Goal: Information Seeking & Learning: Learn about a topic

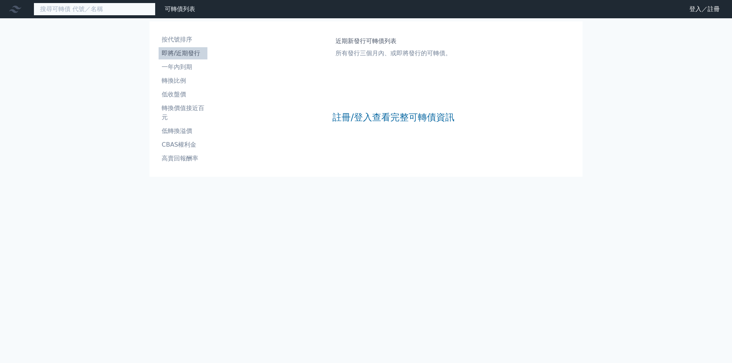
click at [98, 13] on input at bounding box center [95, 9] width 122 height 13
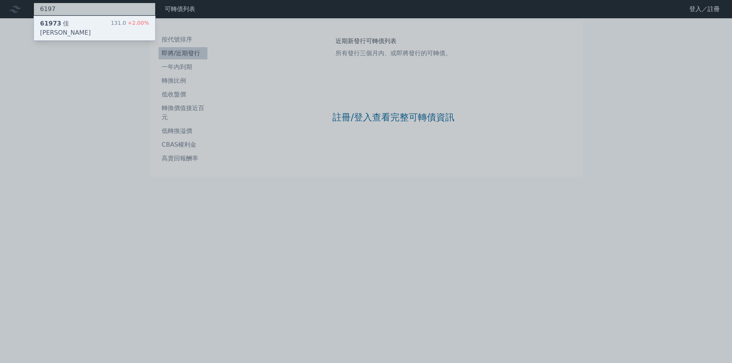
type input "6197"
click at [95, 22] on div "61973 [PERSON_NAME][PERSON_NAME]三 131.0 +2.00%" at bounding box center [94, 28] width 121 height 24
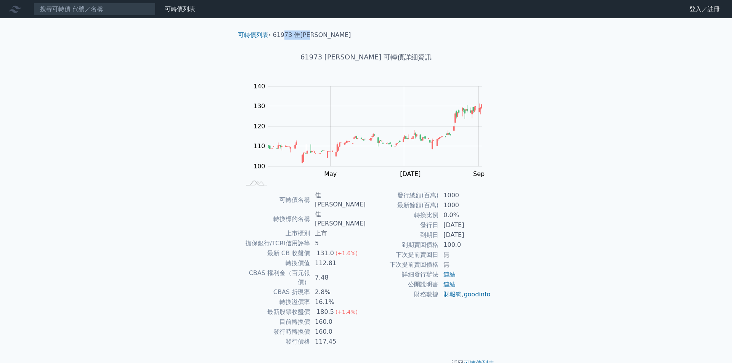
drag, startPoint x: 296, startPoint y: 33, endPoint x: 327, endPoint y: 39, distance: 31.8
click at [324, 38] on ol "可轉債列表 › 61973 佳[PERSON_NAME]" at bounding box center [366, 35] width 268 height 9
click at [430, 75] on div "可轉債列表 › 61973 佳[PERSON_NAME] 61973 佳[PERSON_NAME] 可轉債詳細資訊 Zoom Out 100 90 95 10…" at bounding box center [366, 199] width 268 height 362
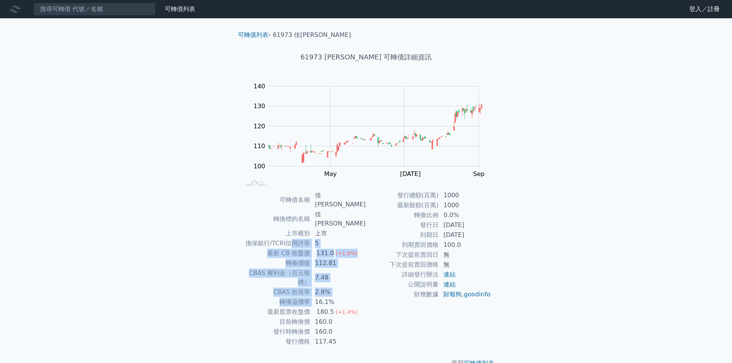
drag, startPoint x: 297, startPoint y: 233, endPoint x: 324, endPoint y: 276, distance: 50.7
click at [323, 276] on tbody "可轉債名稱 佳[PERSON_NAME] 轉換標的名稱 佳[PERSON_NAME] 上市櫃別 上市 擔保銀行/TCRI信用評等 5 最新 CB 收盤價 13…" at bounding box center [303, 269] width 125 height 156
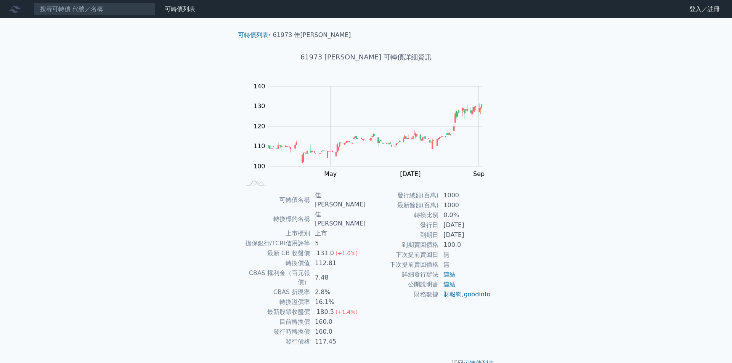
click at [466, 283] on td "連結" at bounding box center [465, 285] width 52 height 10
click at [311, 0] on nav "可轉債列表 財務數據 可轉債列表 財務數據 登入／註冊 登入／註冊" at bounding box center [366, 9] width 732 height 18
